Goal: Transaction & Acquisition: Purchase product/service

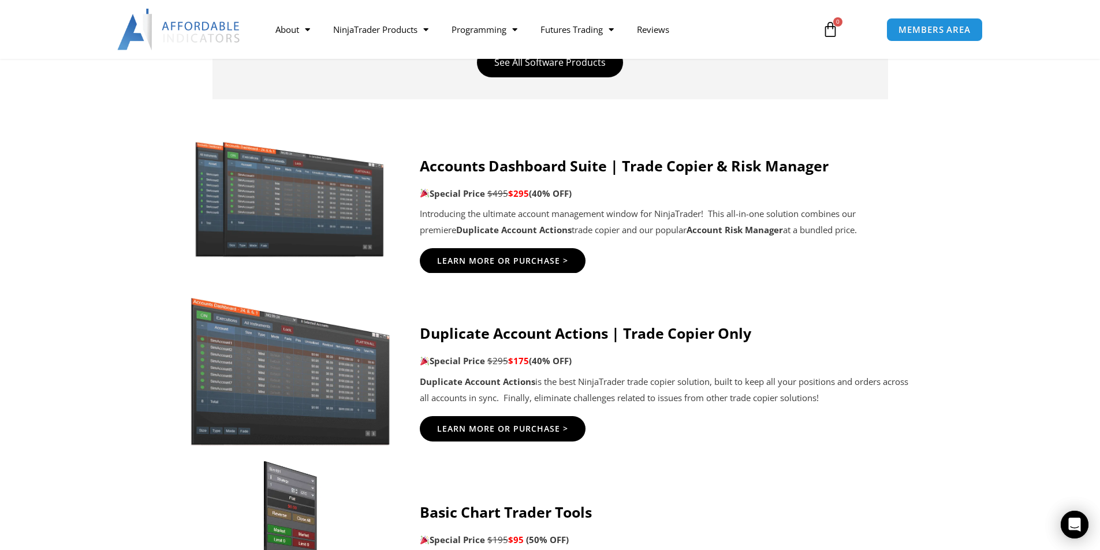
scroll to position [578, 0]
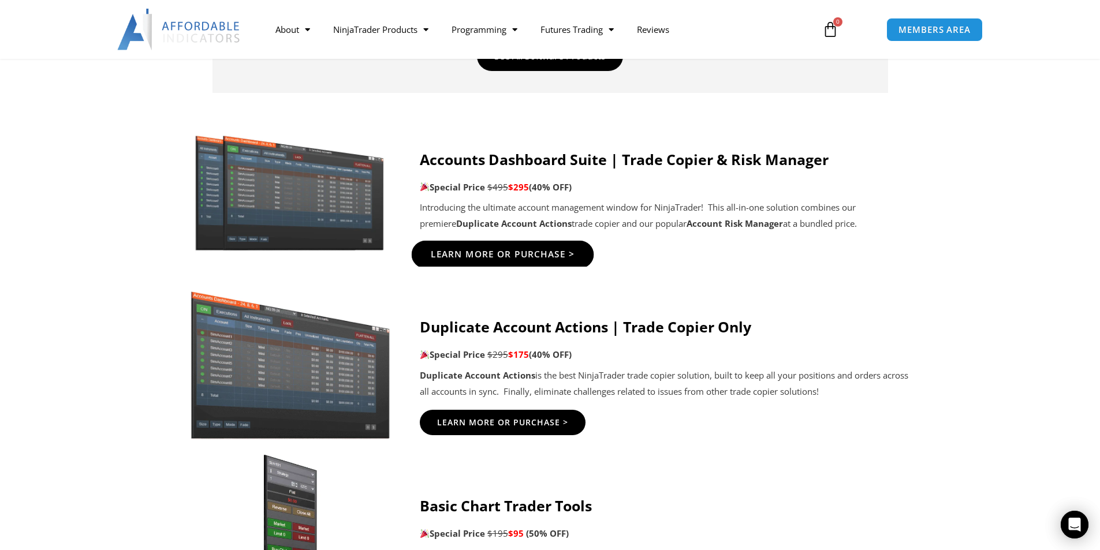
click at [503, 251] on span "Learn More Or Purchase >" at bounding box center [502, 255] width 144 height 9
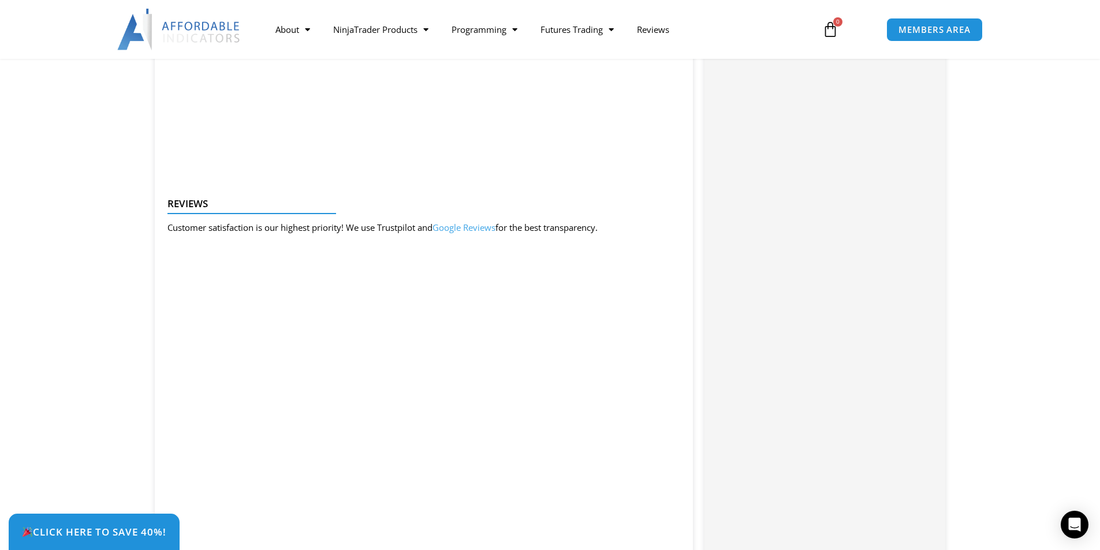
drag, startPoint x: 1098, startPoint y: 244, endPoint x: 1099, endPoint y: 260, distance: 16.7
click at [1099, 260] on html "Skip to content Compare Trade Copier Solutions Start Here SEPTEMBER SALE | Up T…" at bounding box center [550, 274] width 1100 height 3490
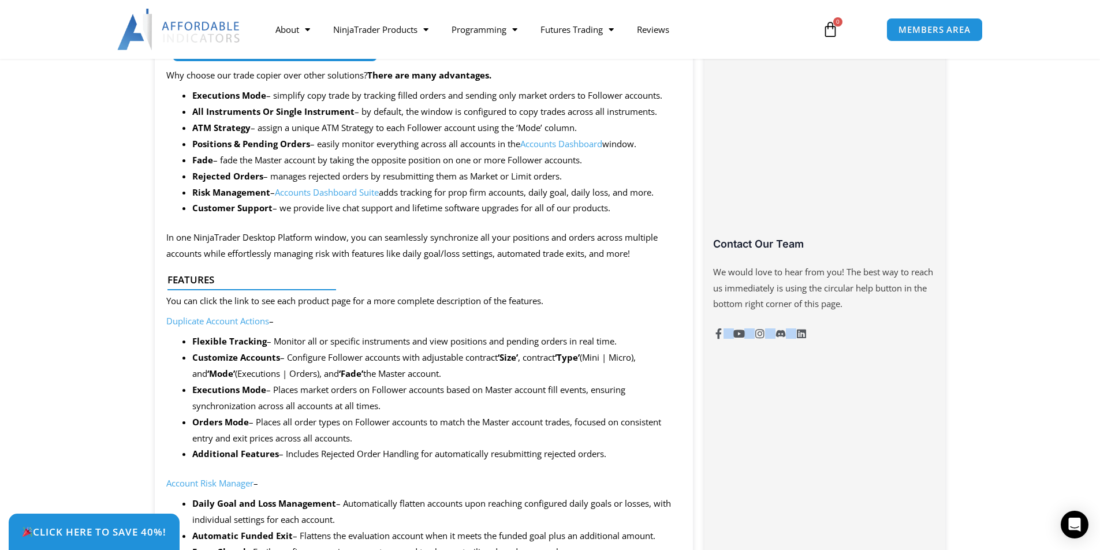
scroll to position [602, 0]
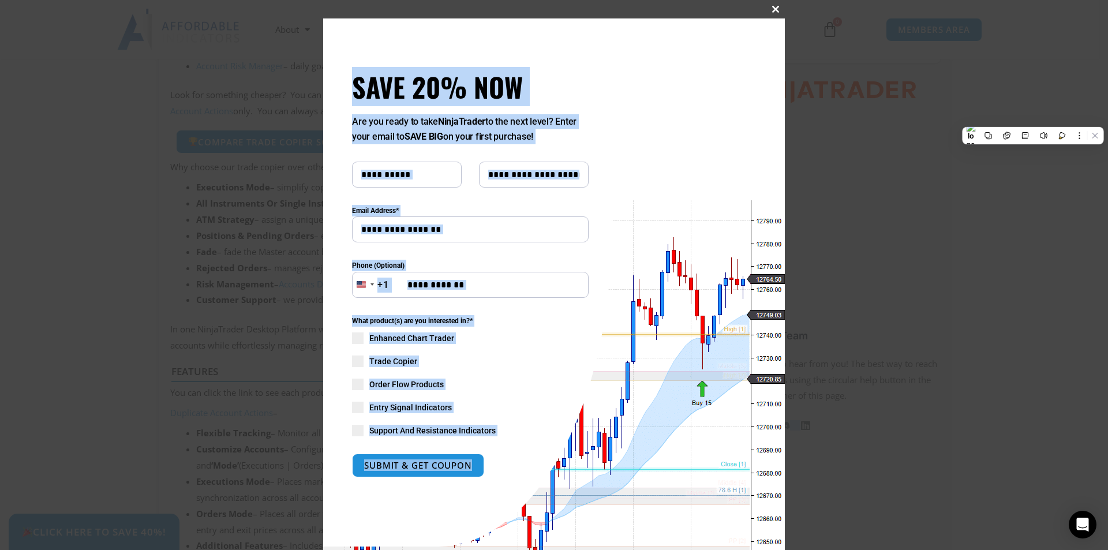
click at [771, 10] on span "SAVE 20% NOW popup" at bounding box center [776, 9] width 18 height 7
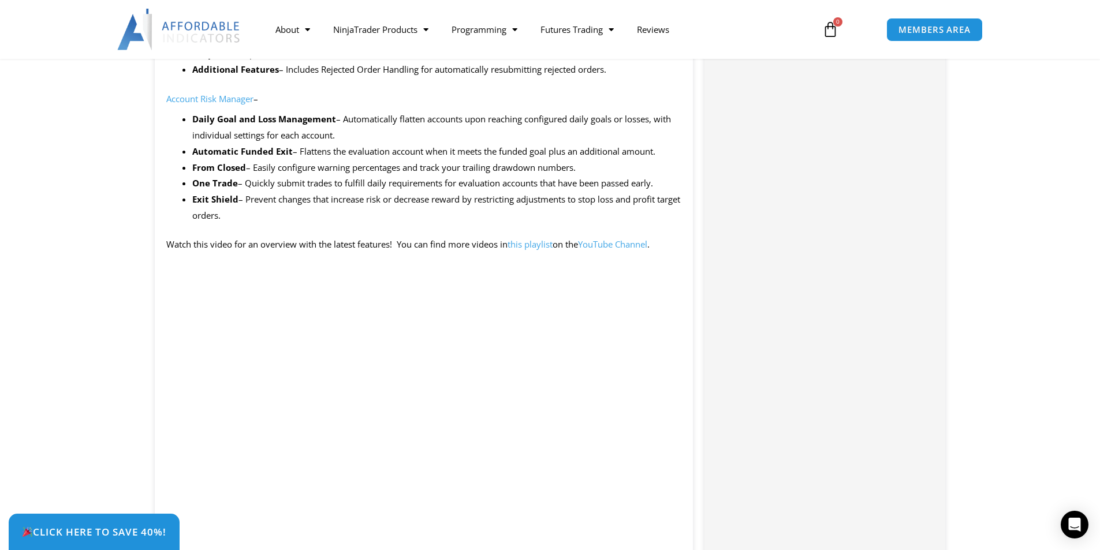
scroll to position [1135, 0]
